Goal: Check status: Check status

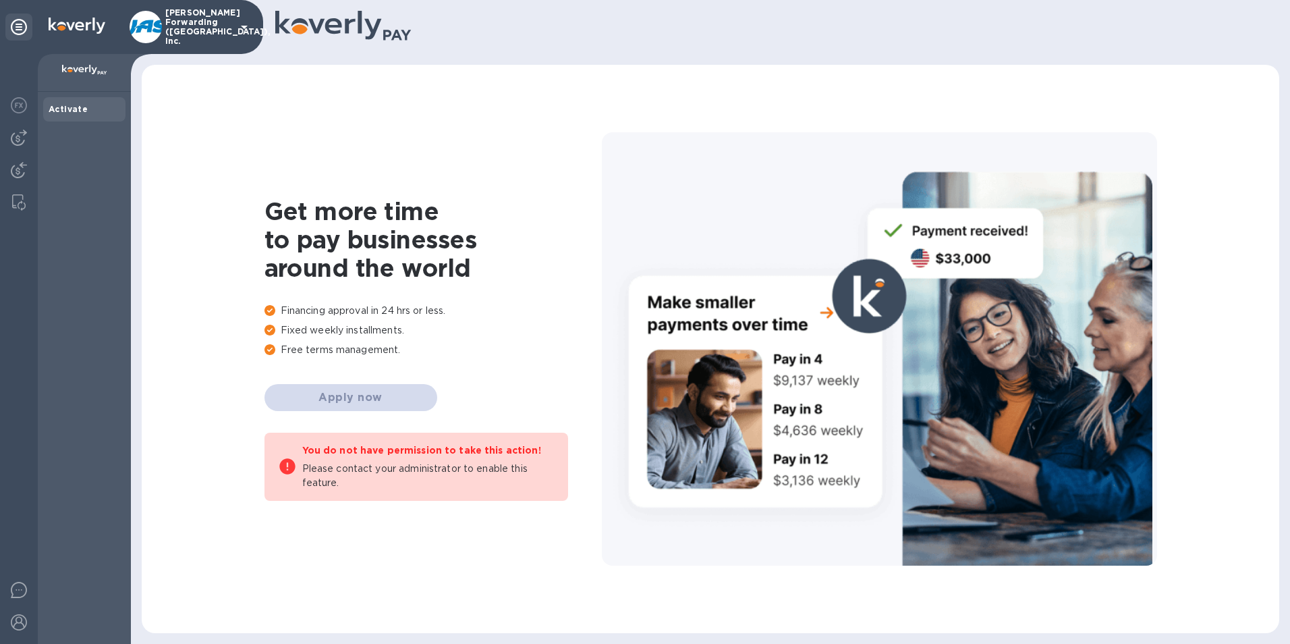
drag, startPoint x: 18, startPoint y: 167, endPoint x: 3, endPoint y: 167, distance: 15.5
click at [17, 167] on img at bounding box center [19, 170] width 16 height 16
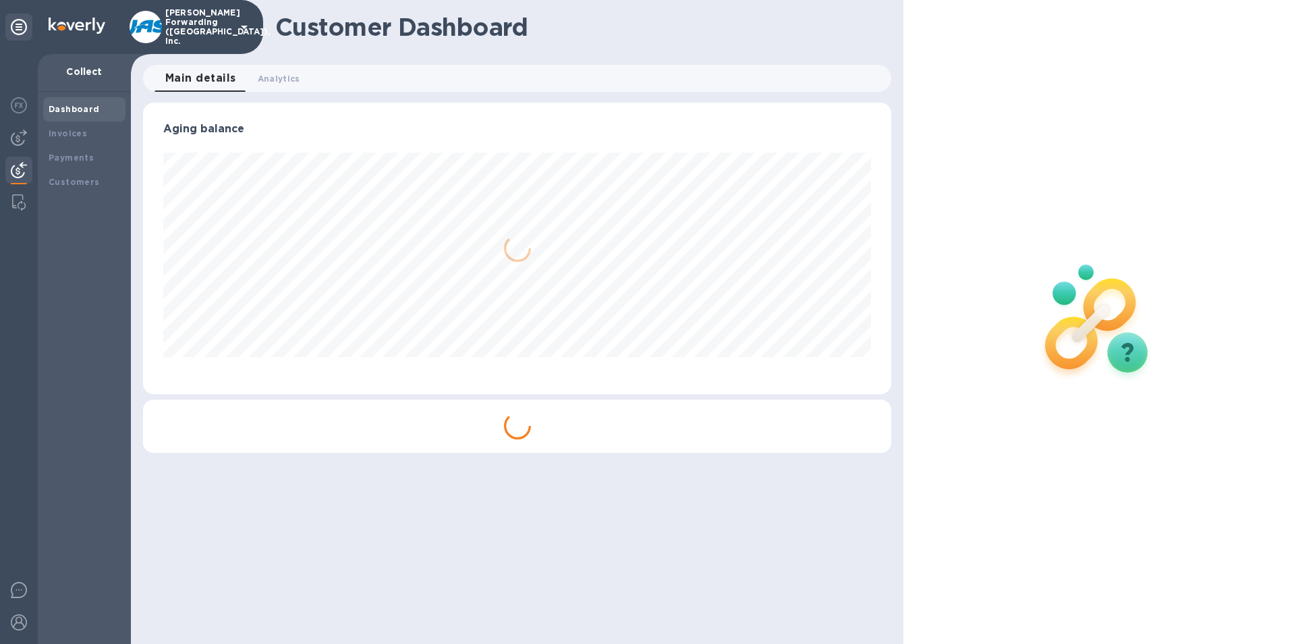
scroll to position [291, 749]
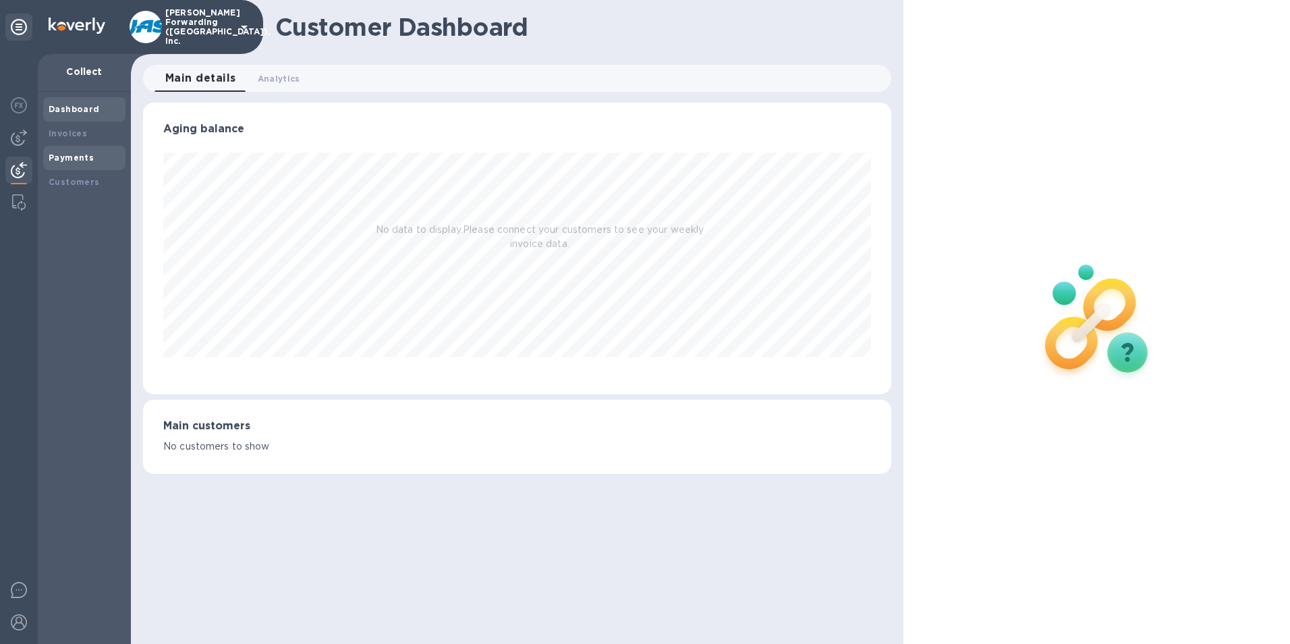
click at [59, 156] on b "Payments" at bounding box center [71, 157] width 45 height 10
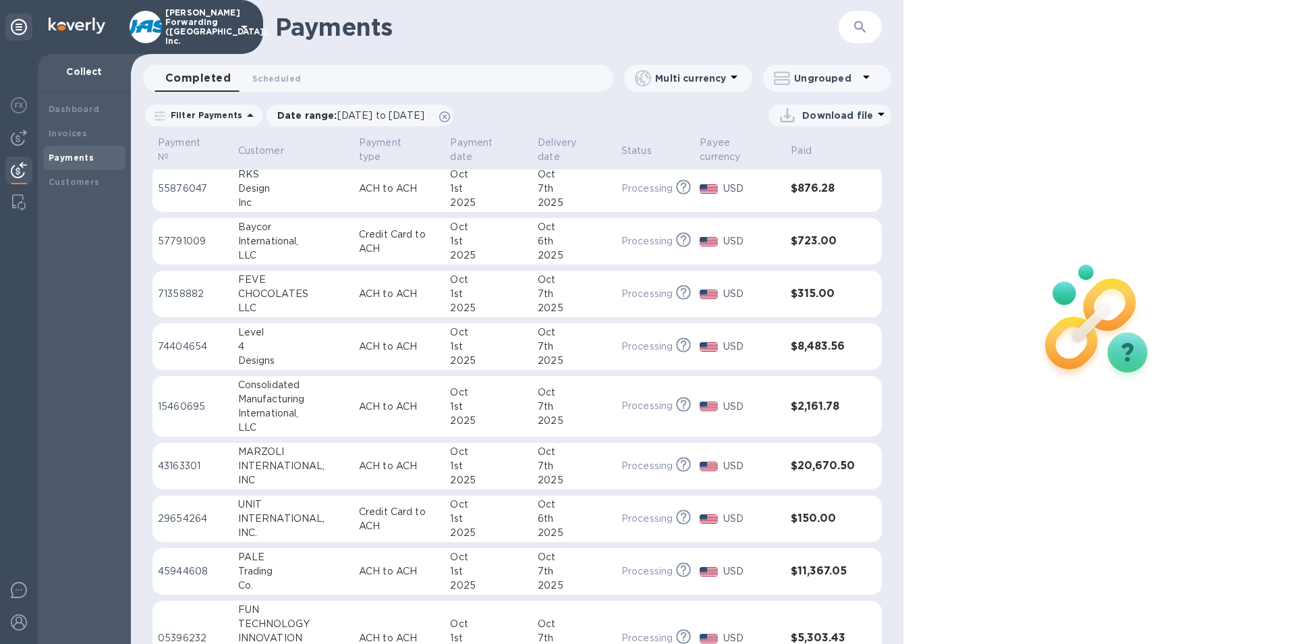
scroll to position [472, 0]
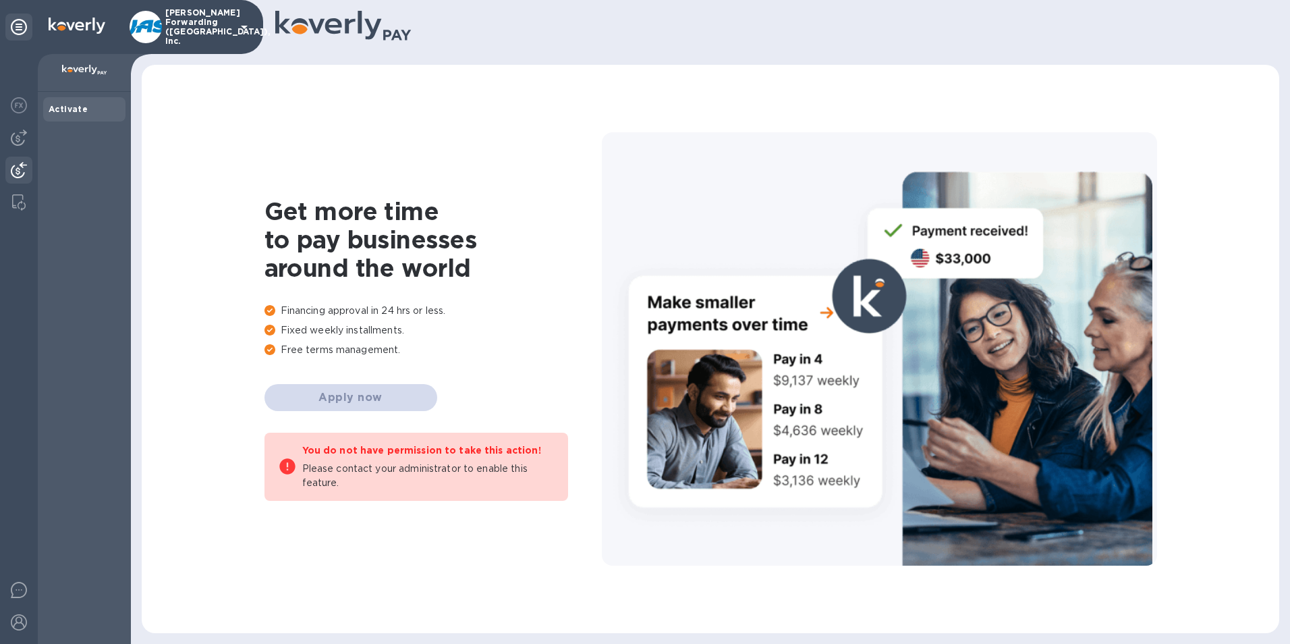
click at [20, 169] on img at bounding box center [19, 170] width 16 height 16
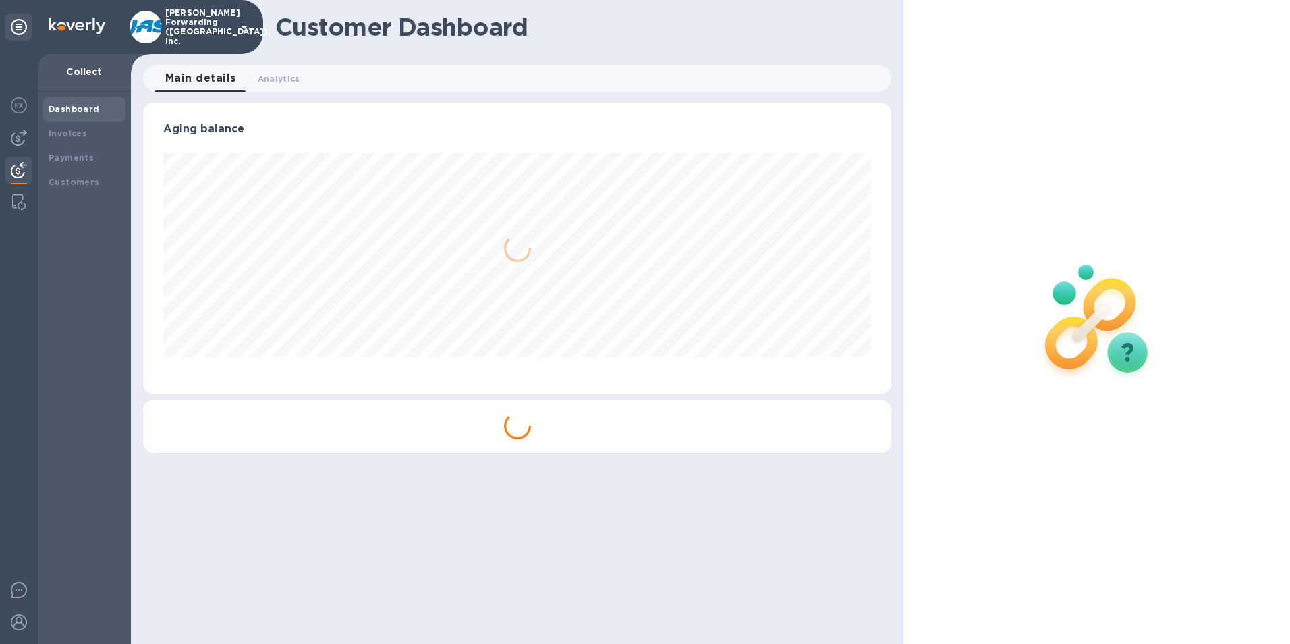
scroll to position [291, 749]
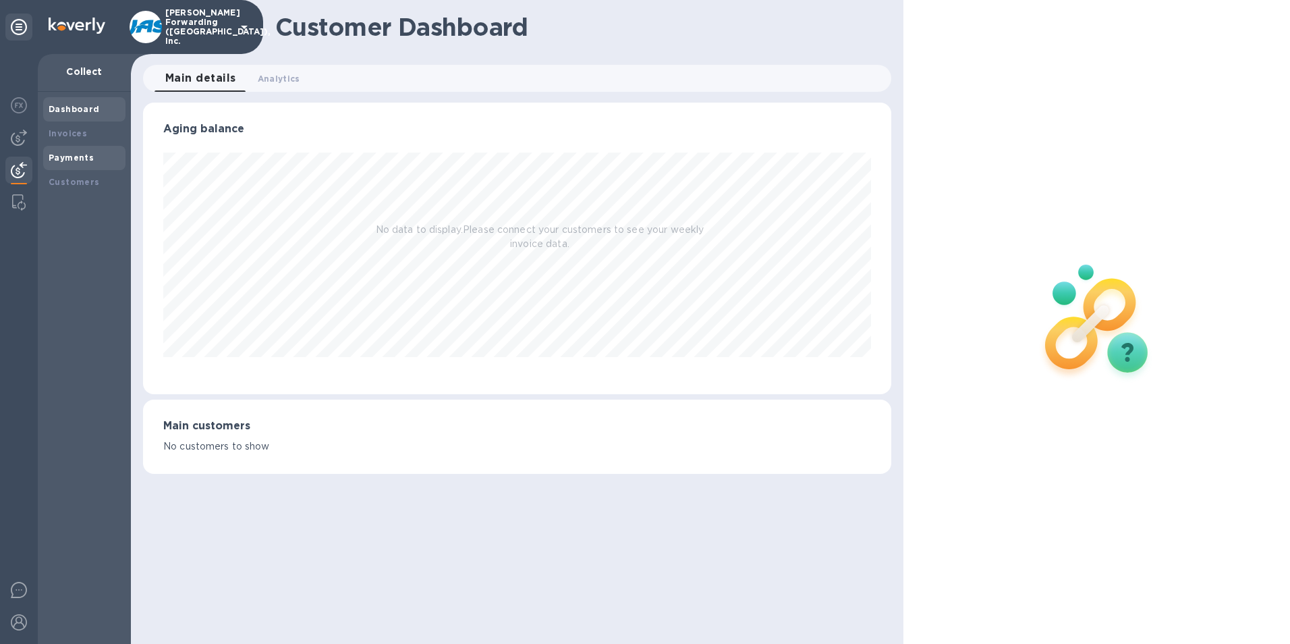
click at [75, 154] on b "Payments" at bounding box center [71, 157] width 45 height 10
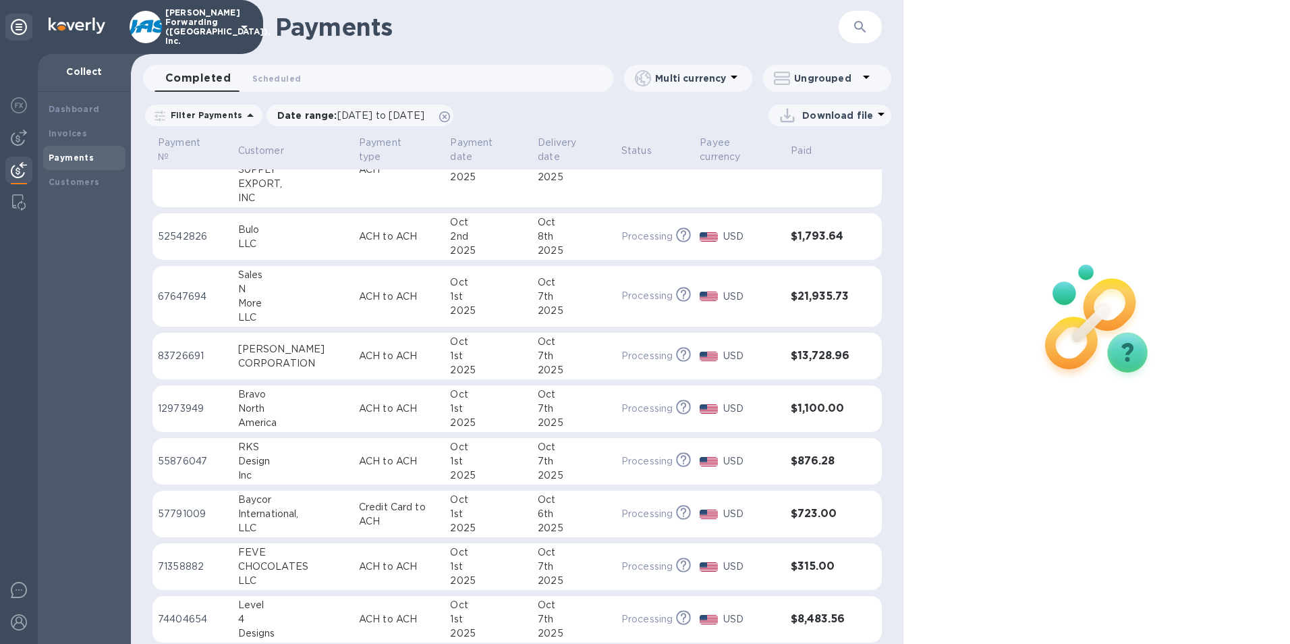
scroll to position [177, 0]
